Goal: Information Seeking & Learning: Learn about a topic

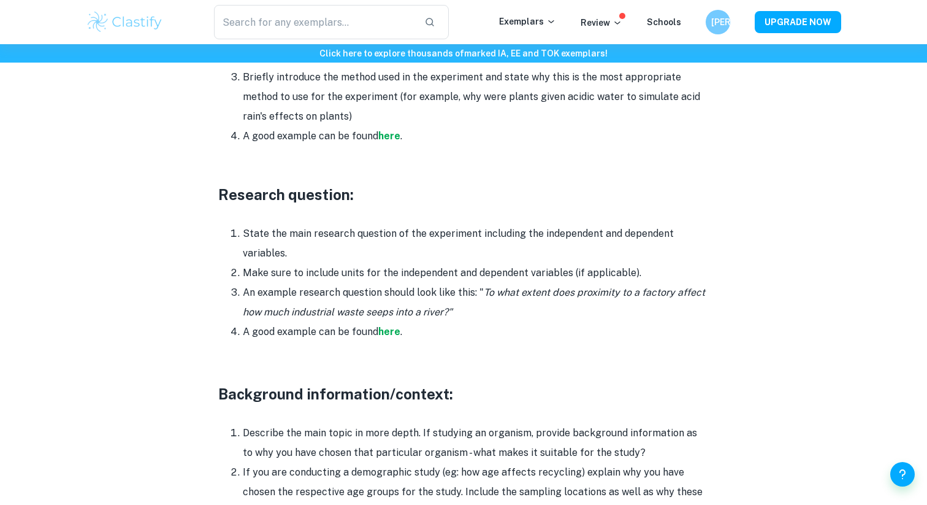
scroll to position [931, 0]
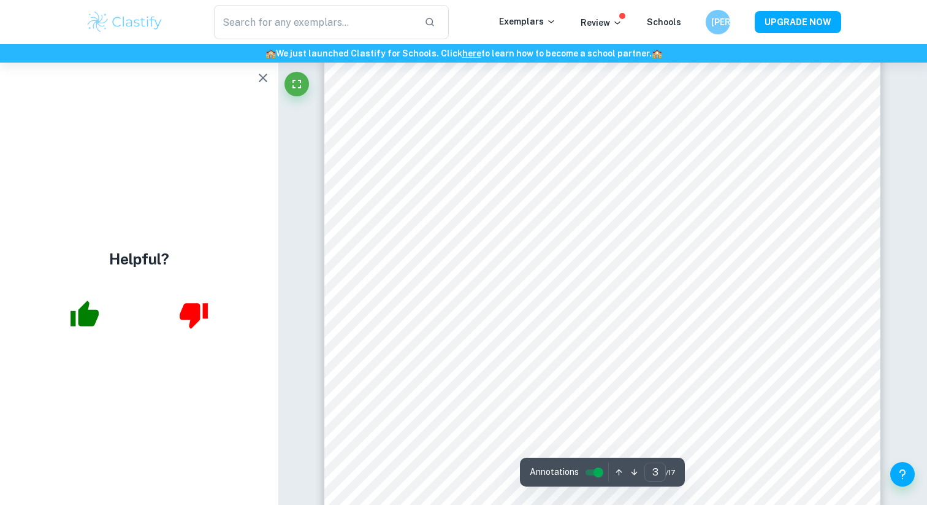
scroll to position [1766, 0]
type input "3"
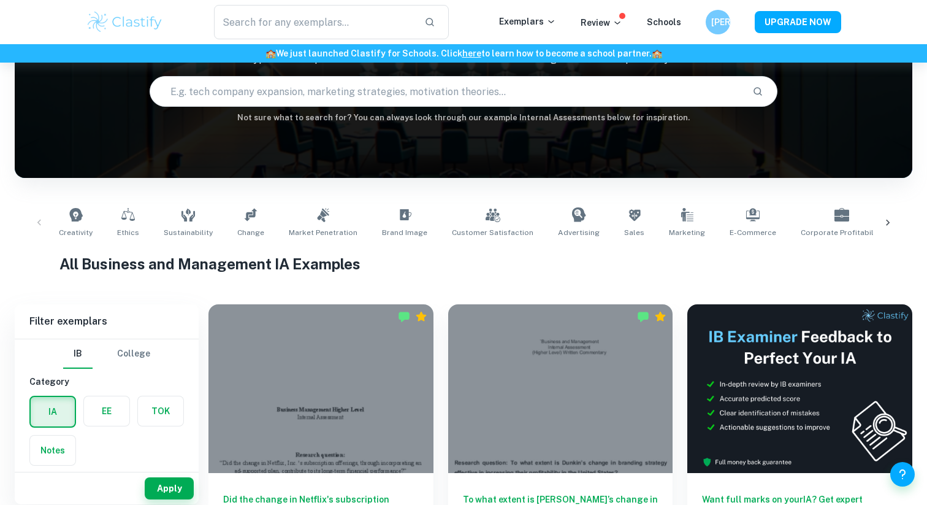
scroll to position [123, 0]
